Goal: Information Seeking & Learning: Check status

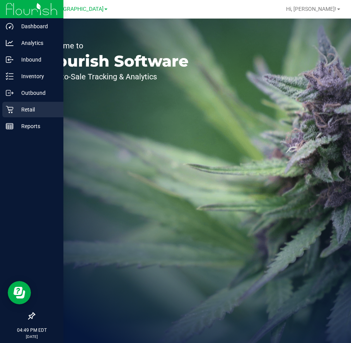
click at [24, 106] on p "Retail" at bounding box center [37, 109] width 46 height 9
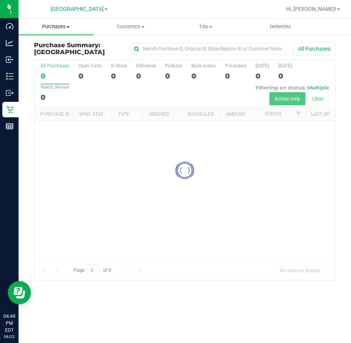
click at [61, 30] on uib-tab-heading "Purchases Summary of purchases Fulfillment All purchases" at bounding box center [56, 27] width 75 height 16
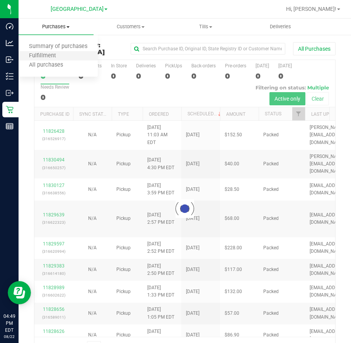
click at [60, 52] on li "Fulfillment" at bounding box center [58, 55] width 79 height 9
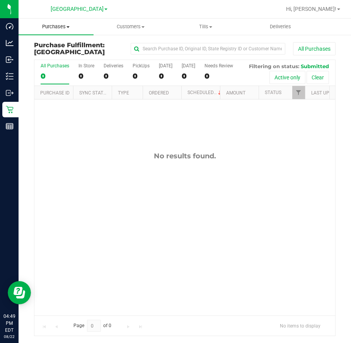
click at [64, 26] on span "Purchases" at bounding box center [56, 26] width 75 height 7
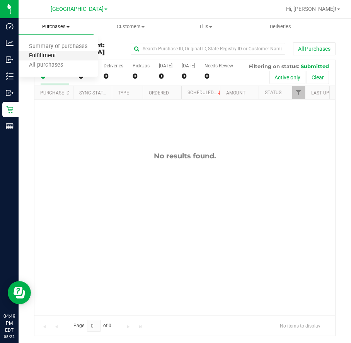
click at [63, 56] on span "Fulfillment" at bounding box center [43, 56] width 48 height 7
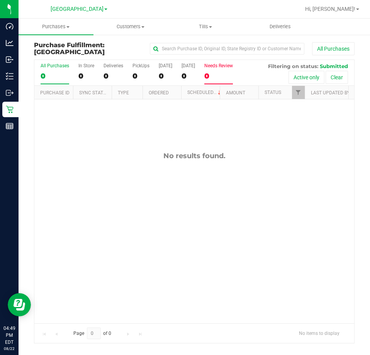
click at [217, 75] on div "0" at bounding box center [219, 76] width 29 height 9
click at [0, 0] on input "Needs Review 0" at bounding box center [0, 0] width 0 height 0
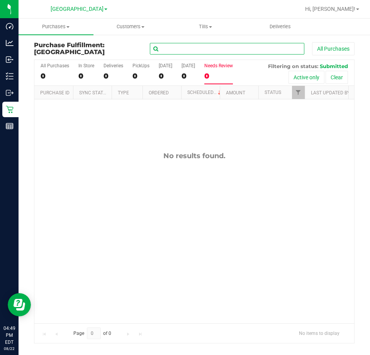
click at [232, 49] on input "text" at bounding box center [227, 49] width 155 height 12
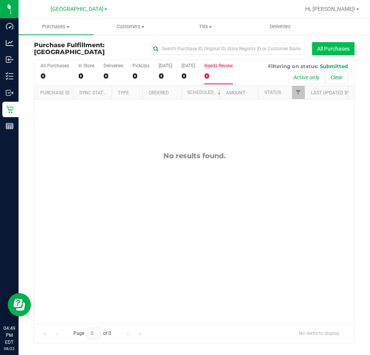
click at [334, 49] on button "All Purchases" at bounding box center [333, 48] width 43 height 13
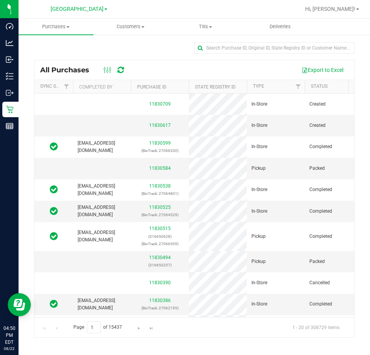
click at [250, 13] on div at bounding box center [219, 9] width 162 height 15
click at [276, 13] on div at bounding box center [219, 9] width 162 height 15
click at [281, 17] on nav "Lakeland WC Hi, Dustin!" at bounding box center [195, 9] width 352 height 19
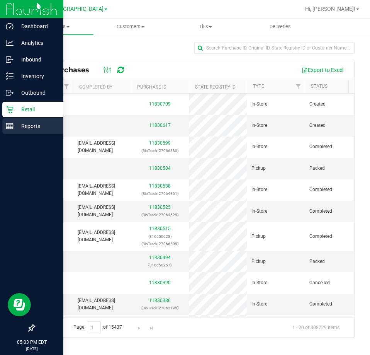
click at [20, 122] on p "Reports" at bounding box center [37, 125] width 46 height 9
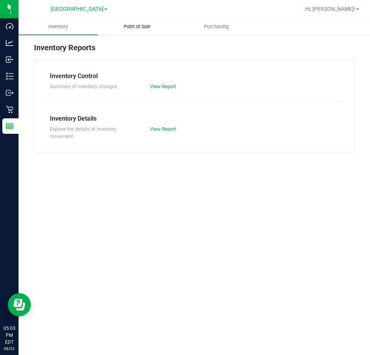
click at [136, 25] on span "Point of Sale" at bounding box center [137, 26] width 48 height 7
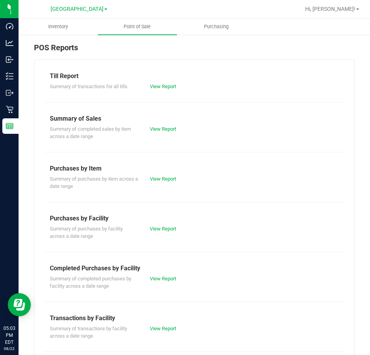
click at [164, 275] on div "View Report" at bounding box center [169, 279] width 50 height 8
click at [164, 280] on link "View Report" at bounding box center [163, 279] width 26 height 6
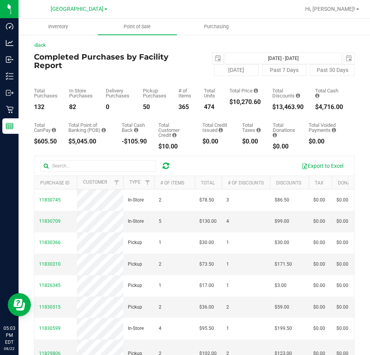
click at [288, 9] on div at bounding box center [219, 9] width 162 height 15
click at [295, 12] on div at bounding box center [219, 9] width 162 height 15
click at [309, 18] on nav "Lakeland WC Hi, Dustin!" at bounding box center [195, 9] width 352 height 19
click at [297, 11] on div at bounding box center [219, 9] width 162 height 15
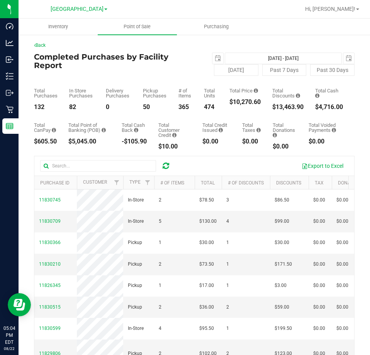
click at [297, 26] on ul "Inventory Point of Sale Purchasing" at bounding box center [204, 27] width 370 height 17
click at [318, 29] on ul "Inventory Point of Sale Purchasing" at bounding box center [204, 27] width 370 height 17
click at [336, 34] on ul "Inventory Point of Sale Purchasing" at bounding box center [204, 27] width 370 height 17
click at [287, 25] on ul "Inventory Point of Sale Purchasing" at bounding box center [204, 27] width 370 height 17
click at [312, 30] on ul "Inventory Point of Sale Purchasing" at bounding box center [204, 27] width 370 height 17
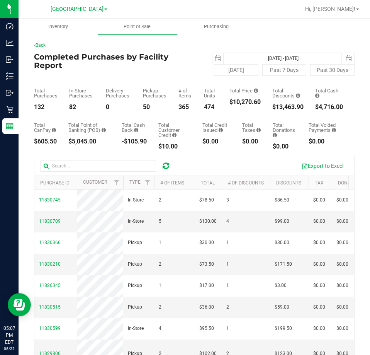
click at [276, 28] on ul "Inventory Point of Sale Purchasing" at bounding box center [204, 27] width 370 height 17
click at [268, 34] on ul "Inventory Point of Sale Purchasing" at bounding box center [204, 27] width 370 height 17
click at [323, 32] on ul "Inventory Point of Sale Purchasing" at bounding box center [204, 27] width 370 height 17
click at [278, 22] on ul "Inventory Point of Sale Purchasing" at bounding box center [204, 27] width 370 height 17
click at [301, 30] on ul "Inventory Point of Sale Purchasing" at bounding box center [204, 27] width 370 height 17
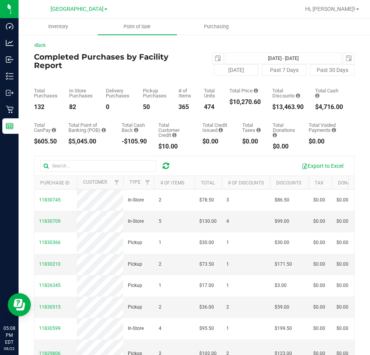
click at [299, 44] on div "Back" at bounding box center [194, 45] width 321 height 7
click at [248, 18] on nav "Lakeland WC Hi, Dustin!" at bounding box center [195, 9] width 352 height 19
